Goal: Information Seeking & Learning: Learn about a topic

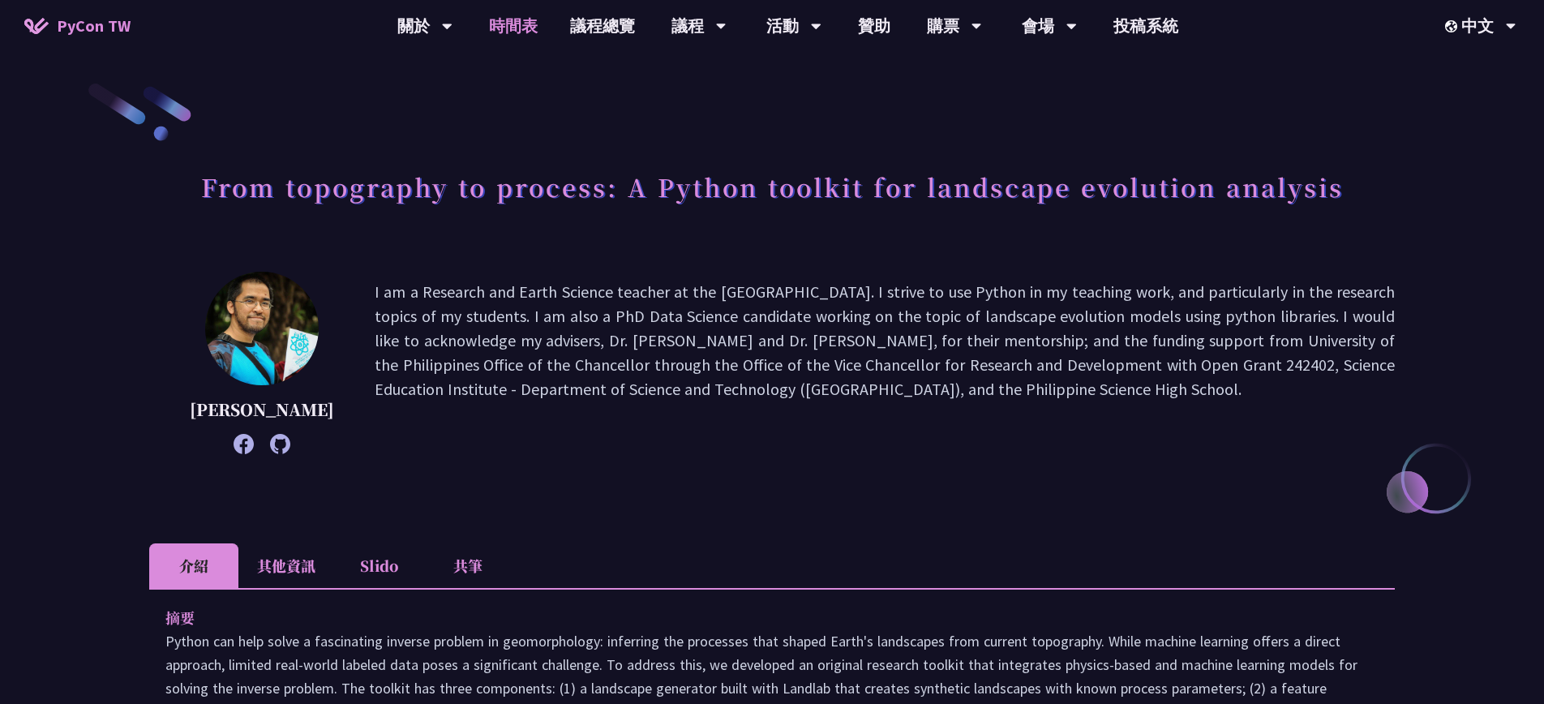
click at [522, 36] on link "時間表" at bounding box center [513, 26] width 81 height 52
